Goal: Use online tool/utility: Utilize a website feature to perform a specific function

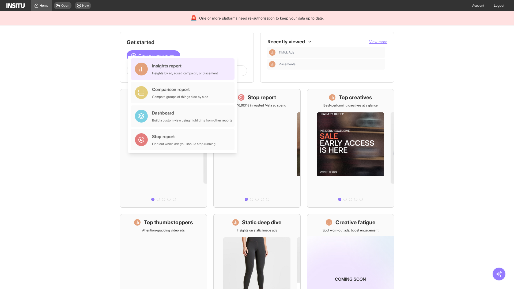
click at [184, 69] on div "Insights report Insights by ad, adset, campaign, or placement" at bounding box center [185, 69] width 66 height 13
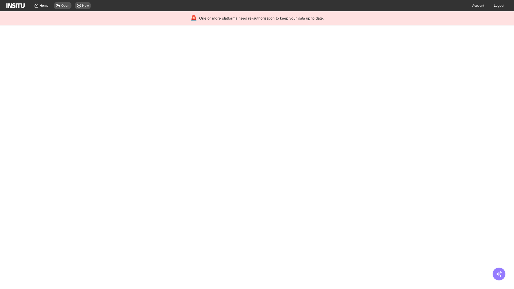
select select "**"
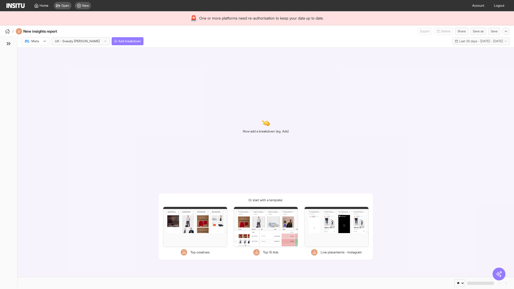
click at [36, 41] on div at bounding box center [31, 41] width 15 height 5
click at [35, 53] on span "Meta" at bounding box center [35, 52] width 7 height 5
click at [118, 41] on span "Add breakdown" at bounding box center [129, 41] width 23 height 4
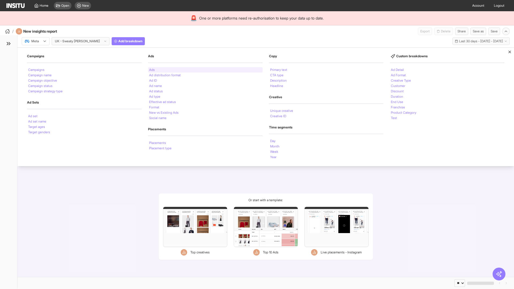
click at [152, 70] on li "Ads" at bounding box center [152, 69] width 6 height 3
